Goal: Check status: Check status

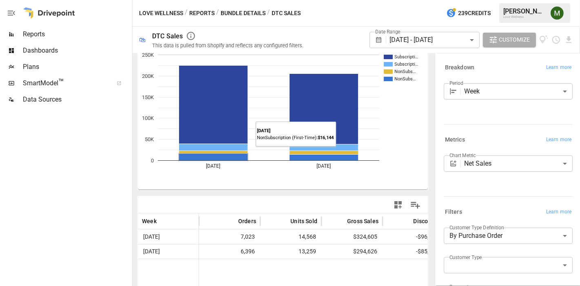
scroll to position [45, 0]
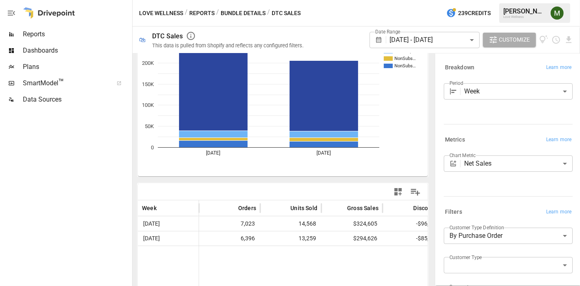
click at [206, 13] on button "Reports" at bounding box center [201, 13] width 25 height 10
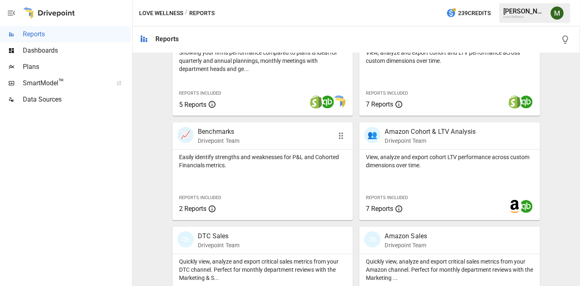
scroll to position [346, 0]
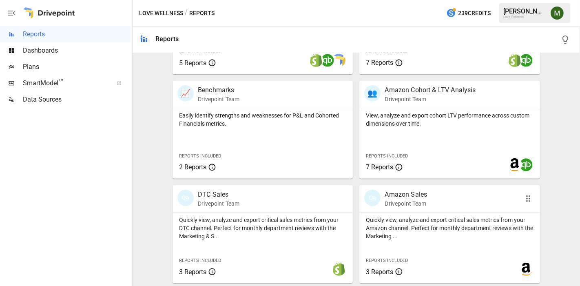
click at [387, 190] on p "Amazon Sales" at bounding box center [405, 195] width 42 height 10
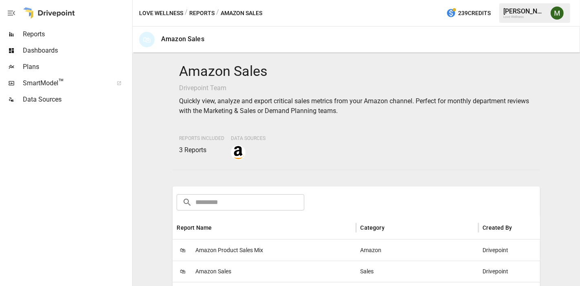
scroll to position [90, 0]
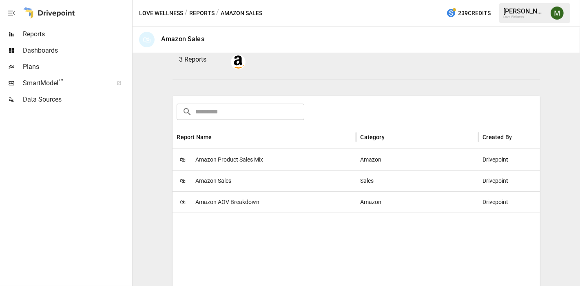
click at [217, 161] on span "Amazon Product Sales Mix" at bounding box center [229, 159] width 68 height 21
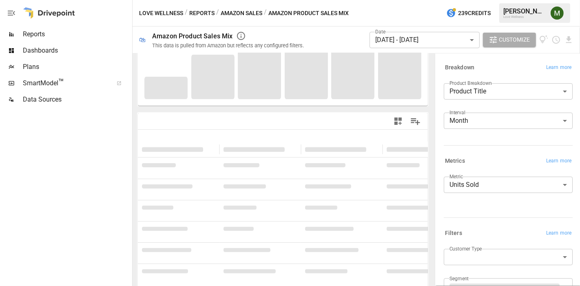
scroll to position [208, 0]
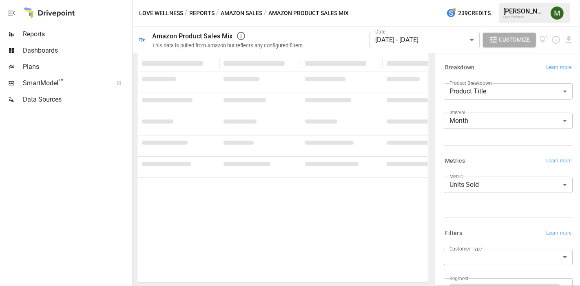
drag, startPoint x: 249, startPoint y: 13, endPoint x: 248, endPoint y: 25, distance: 11.8
click at [248, 15] on button "Amazon Sales" at bounding box center [241, 13] width 42 height 10
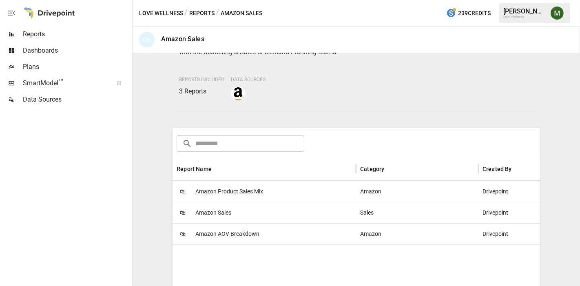
scroll to position [136, 0]
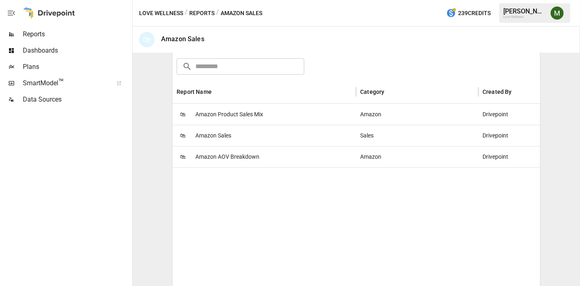
click at [223, 133] on span "Amazon Sales" at bounding box center [213, 135] width 36 height 21
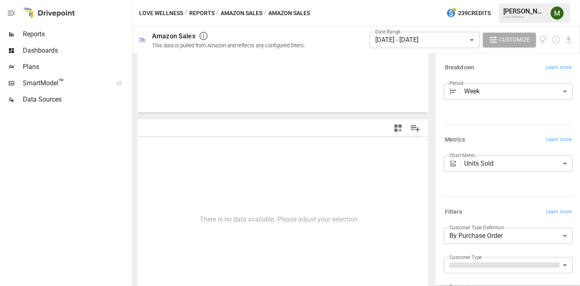
scroll to position [114, 0]
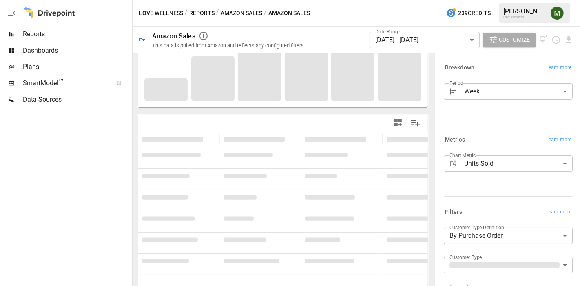
click at [498, 0] on body "**********" at bounding box center [290, 0] width 580 height 0
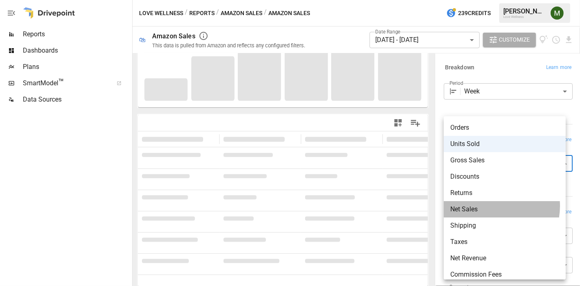
click at [489, 206] on span "Net Sales" at bounding box center [504, 209] width 109 height 10
type input "*********"
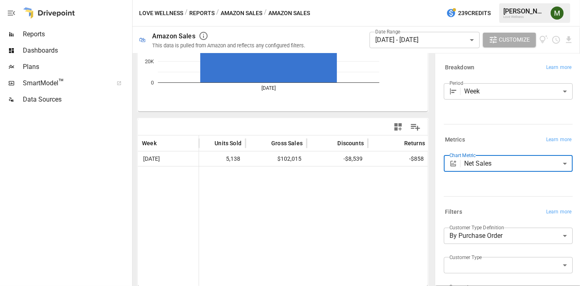
scroll to position [0, 77]
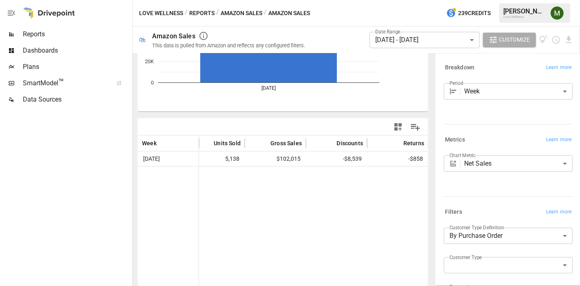
click at [433, 0] on body "**********" at bounding box center [290, 0] width 580 height 0
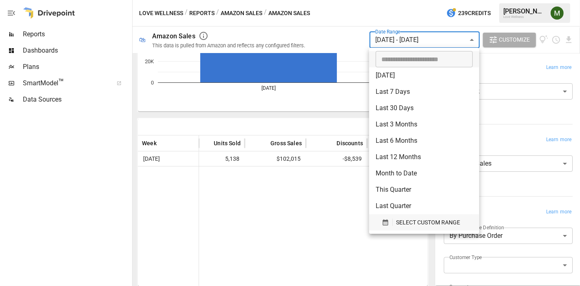
click at [391, 223] on div "button" at bounding box center [386, 221] width 11 height 7
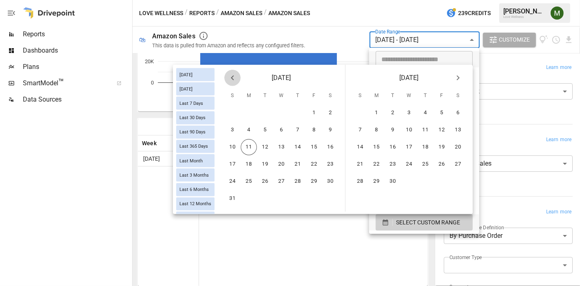
click at [230, 78] on icon "Previous month" at bounding box center [232, 78] width 10 height 10
click at [237, 144] on button "13" at bounding box center [232, 147] width 16 height 16
click at [296, 176] on button "31" at bounding box center [297, 181] width 16 height 16
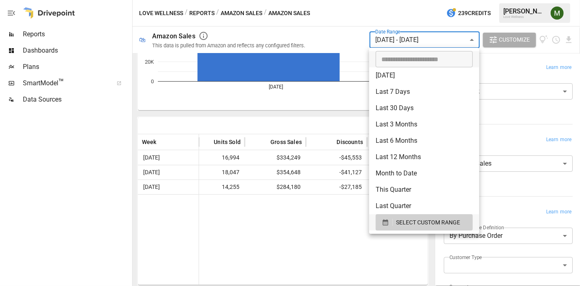
scroll to position [110, 0]
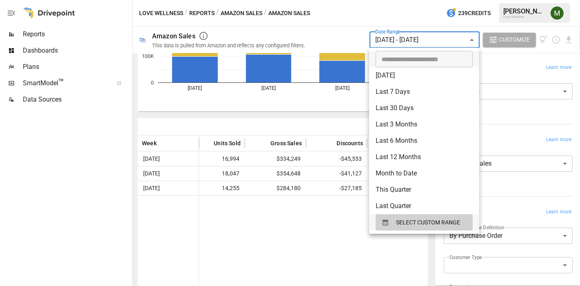
click at [284, 246] on div at bounding box center [290, 143] width 580 height 286
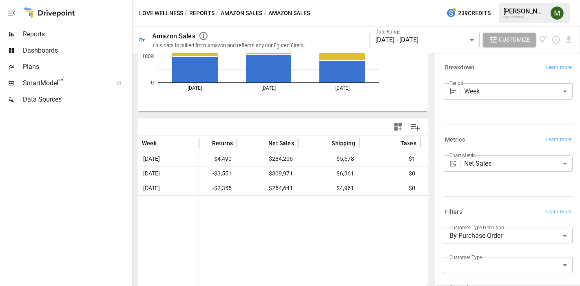
scroll to position [0, 276]
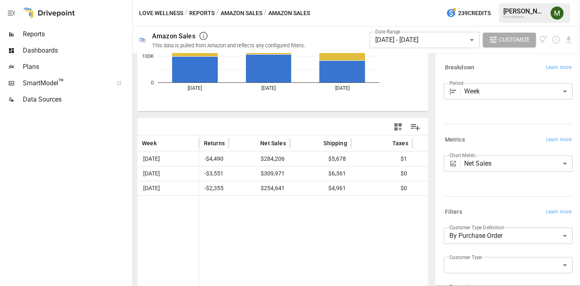
click at [405, 0] on body "**********" at bounding box center [290, 0] width 580 height 0
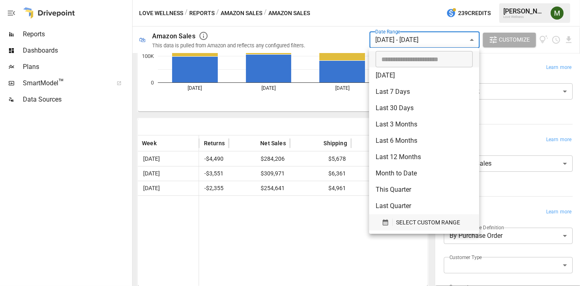
click at [388, 223] on icon "button" at bounding box center [384, 221] width 7 height 7
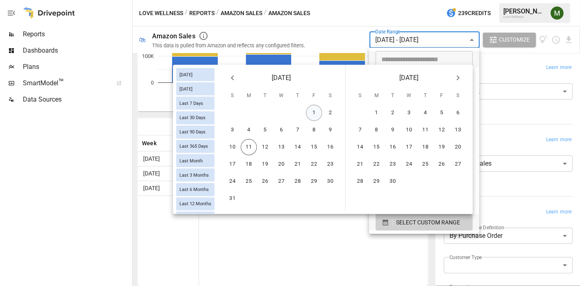
click at [317, 112] on button "1" at bounding box center [314, 113] width 16 height 16
drag, startPoint x: 331, startPoint y: 128, endPoint x: 339, endPoint y: 169, distance: 41.9
click at [331, 130] on button "9" at bounding box center [330, 130] width 16 height 16
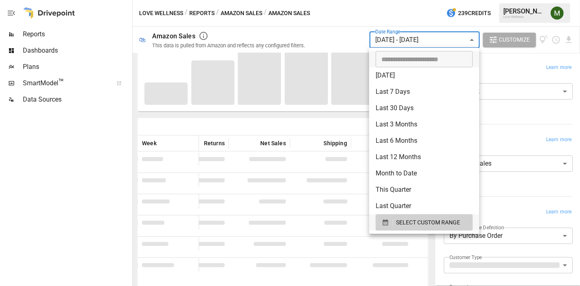
scroll to position [114, 0]
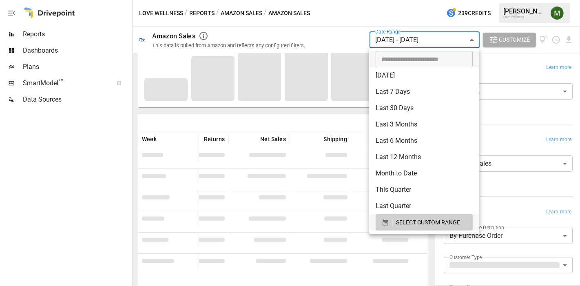
click at [326, 246] on div at bounding box center [290, 143] width 580 height 286
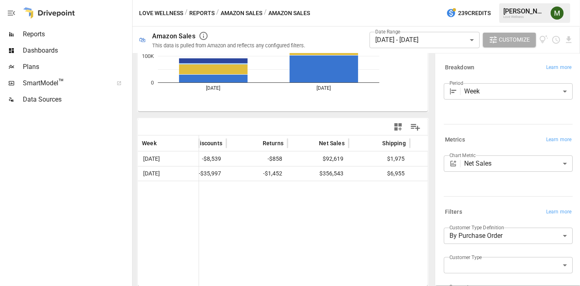
scroll to position [0, 218]
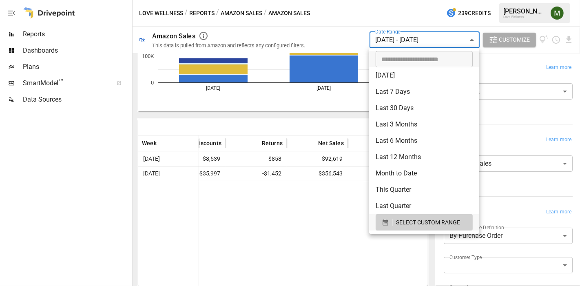
click at [458, 0] on body "**********" at bounding box center [290, 0] width 580 height 0
click at [382, 218] on icon "button" at bounding box center [384, 221] width 7 height 7
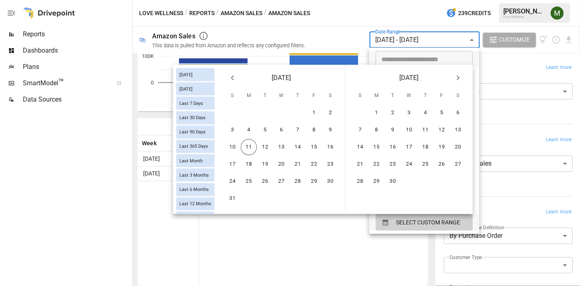
click at [238, 73] on button "Previous month" at bounding box center [232, 78] width 16 height 16
drag, startPoint x: 237, startPoint y: 126, endPoint x: 288, endPoint y: 134, distance: 51.2
click at [249, 127] on div "6 7 8 9 10 11 12" at bounding box center [281, 130] width 127 height 16
click at [335, 128] on button "12" at bounding box center [330, 130] width 16 height 16
drag, startPoint x: 235, startPoint y: 126, endPoint x: 302, endPoint y: 126, distance: 67.2
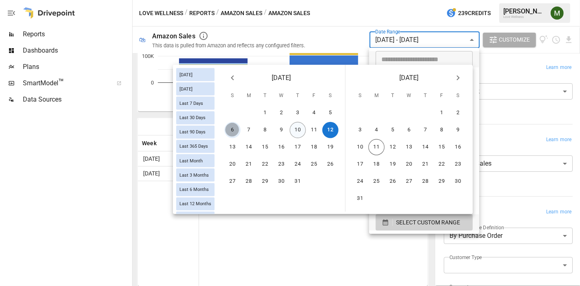
click at [241, 126] on div "6 7 8 9 10 11 12" at bounding box center [281, 130] width 127 height 16
click at [334, 127] on button "12" at bounding box center [330, 130] width 16 height 16
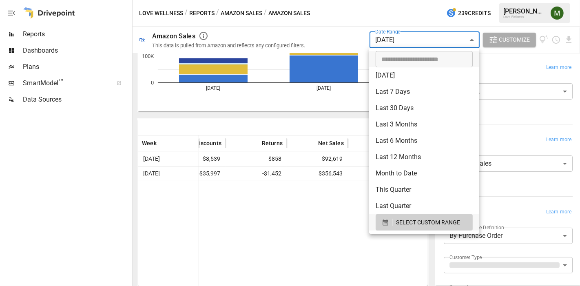
scroll to position [114, 0]
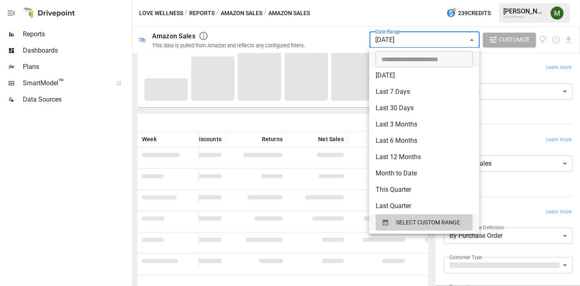
click at [432, 37] on div at bounding box center [290, 143] width 580 height 286
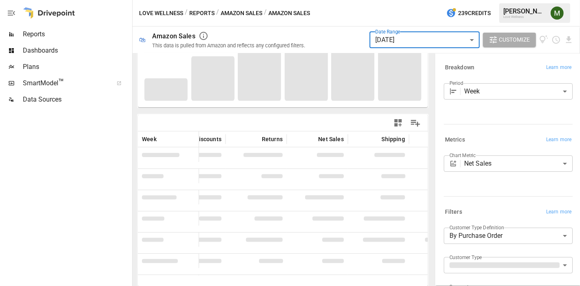
click at [421, 0] on body "**********" at bounding box center [290, 0] width 580 height 0
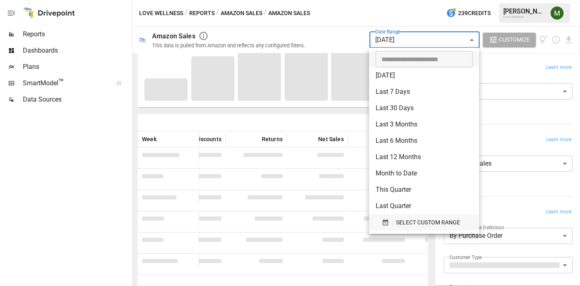
click at [391, 224] on div "button" at bounding box center [386, 221] width 11 height 7
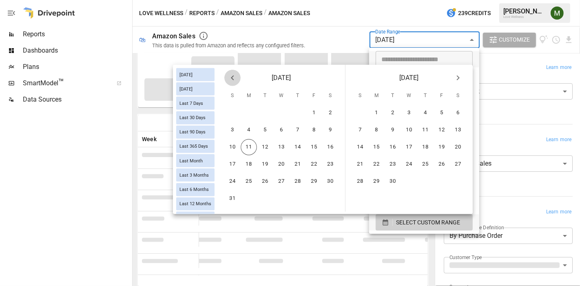
click at [234, 82] on icon "Previous month" at bounding box center [232, 78] width 10 height 10
click at [236, 129] on button "6" at bounding box center [232, 130] width 16 height 16
click at [334, 132] on button "12" at bounding box center [330, 130] width 16 height 16
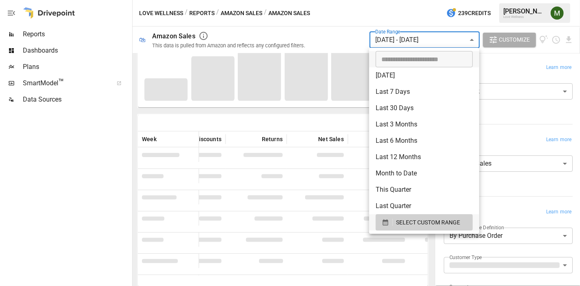
click at [215, 114] on div at bounding box center [290, 143] width 580 height 286
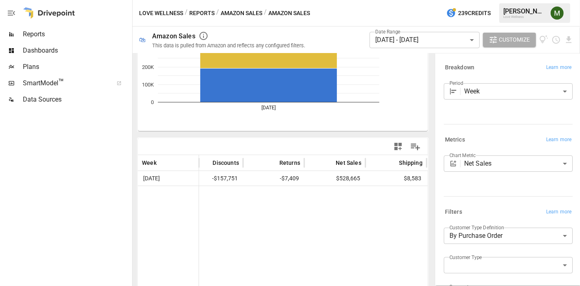
scroll to position [0, 226]
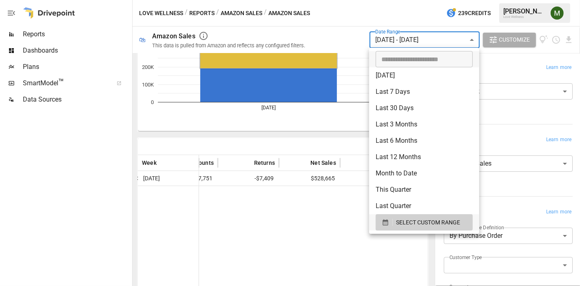
click at [377, 0] on body "**********" at bounding box center [290, 0] width 580 height 0
click at [391, 223] on div "button" at bounding box center [386, 221] width 11 height 7
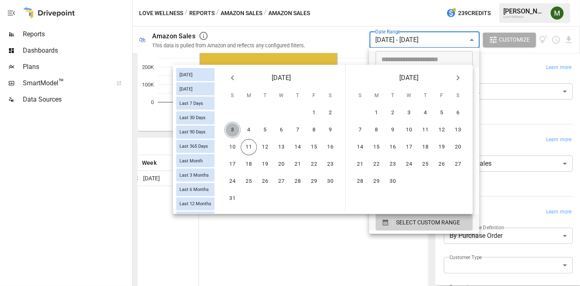
drag, startPoint x: 234, startPoint y: 133, endPoint x: 264, endPoint y: 133, distance: 29.8
click at [235, 133] on button "3" at bounding box center [232, 130] width 16 height 16
click at [322, 129] on button "9" at bounding box center [330, 130] width 16 height 16
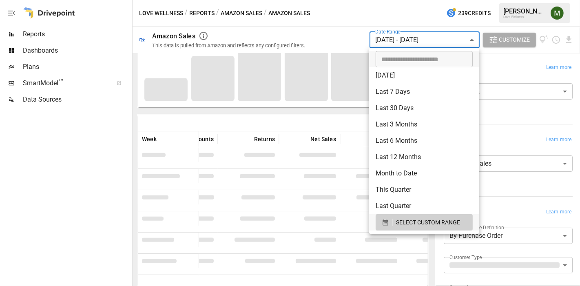
scroll to position [90, 0]
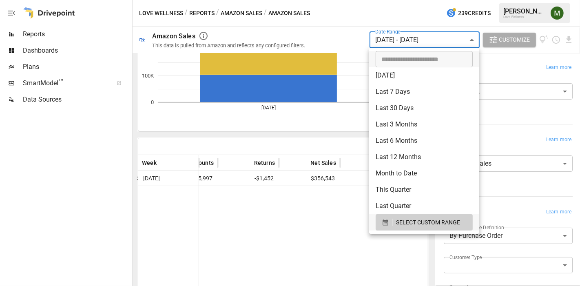
click at [322, 234] on div at bounding box center [290, 143] width 580 height 286
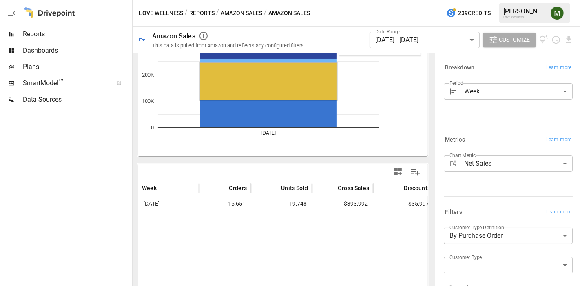
scroll to position [45, 0]
